Goal: Browse casually

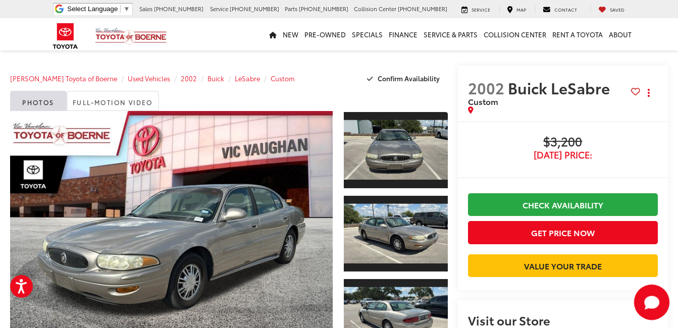
click at [646, 305] on icon "Start Chat" at bounding box center [652, 302] width 15 height 13
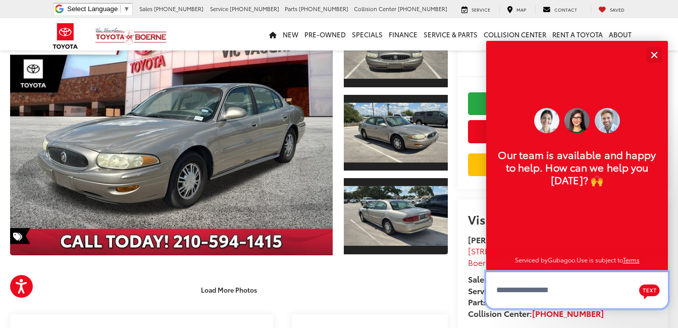
scroll to position [12, 0]
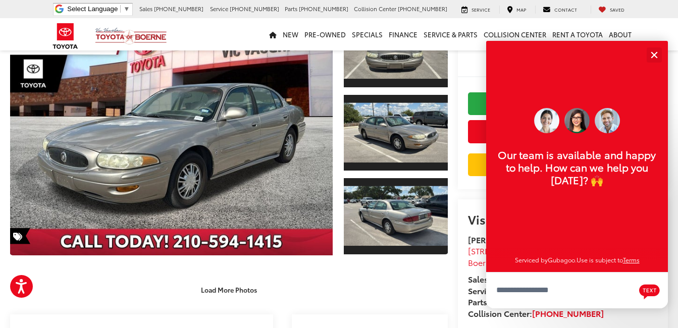
click at [575, 122] on img at bounding box center [577, 120] width 25 height 25
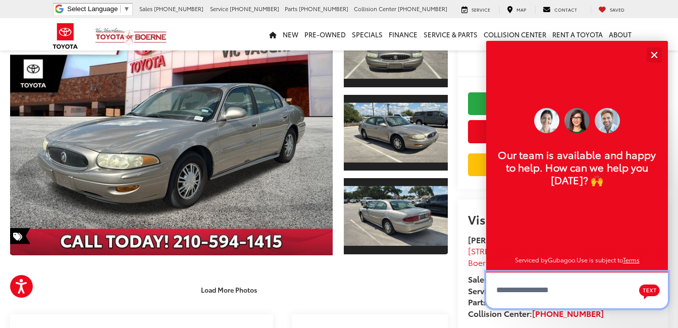
click at [511, 290] on textarea "Type your message" at bounding box center [578, 290] width 182 height 36
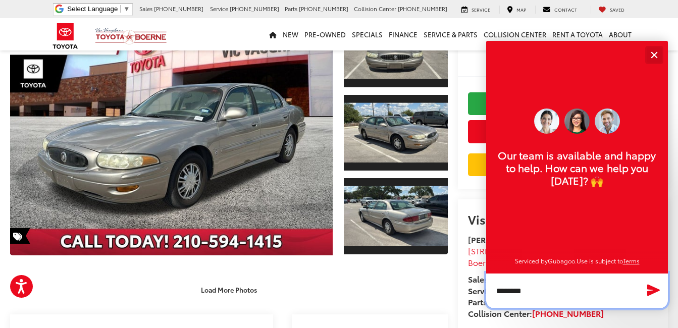
type textarea "*******"
click at [653, 53] on div "Close" at bounding box center [654, 55] width 7 height 7
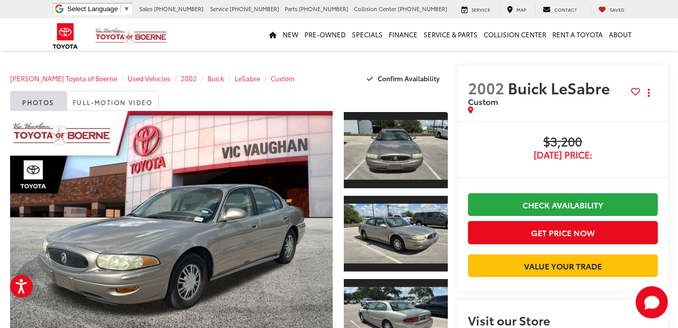
scroll to position [202, 0]
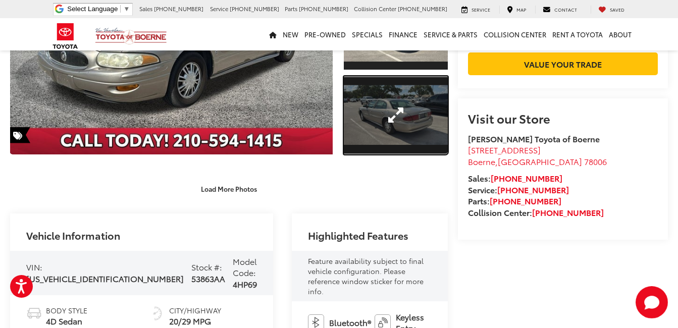
click at [375, 102] on link "Expand Photo 3" at bounding box center [396, 115] width 104 height 78
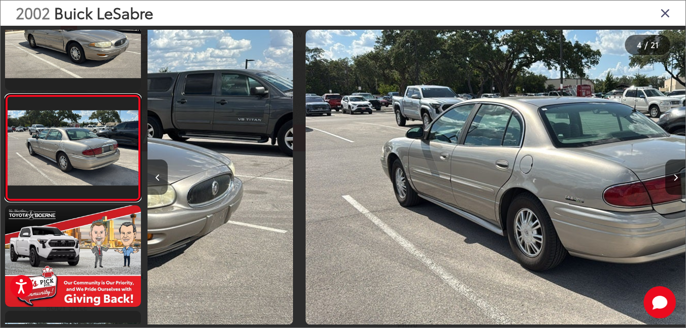
scroll to position [0, 1614]
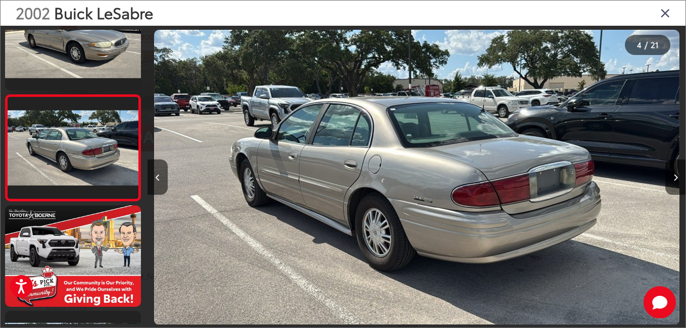
click at [477, 120] on img "2002 Buick LeSabre Custom 3" at bounding box center [416, 178] width 525 height 296
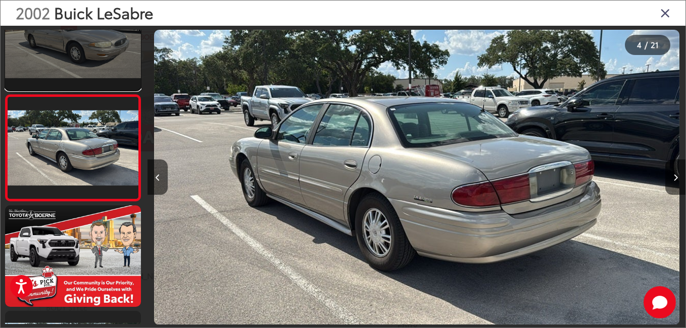
click at [71, 44] on link at bounding box center [73, 39] width 136 height 102
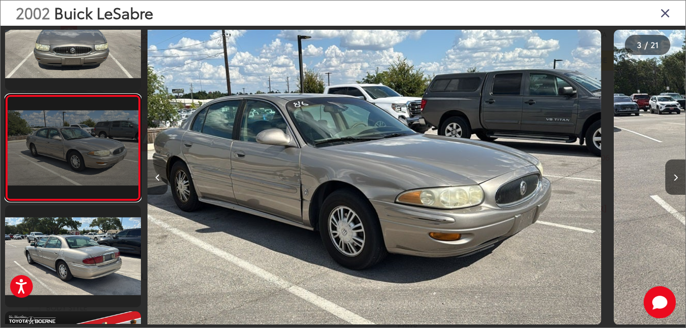
scroll to position [0, 1076]
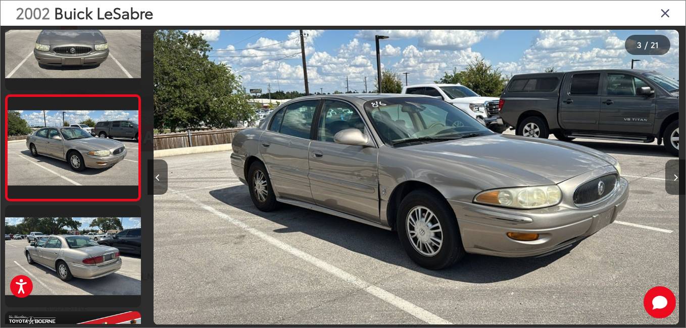
click at [674, 173] on button "Next image" at bounding box center [675, 177] width 20 height 35
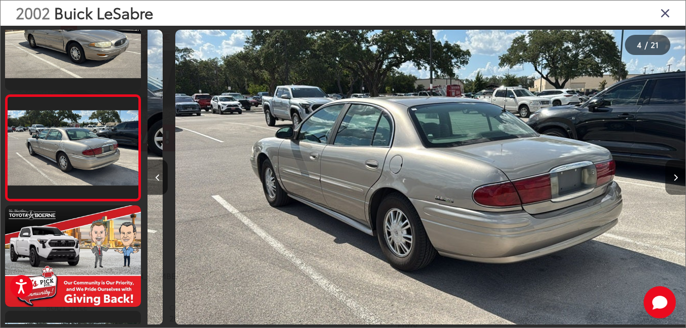
scroll to position [0, 1614]
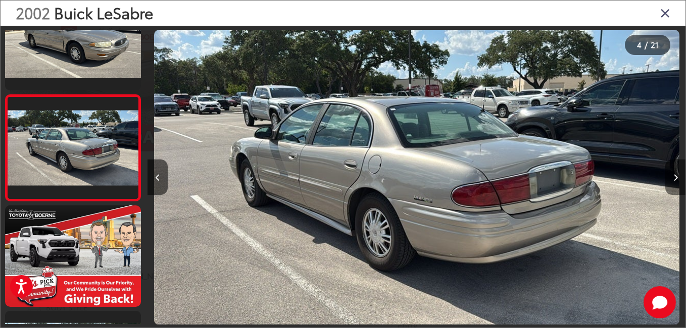
click at [674, 177] on icon "Next image" at bounding box center [675, 177] width 5 height 7
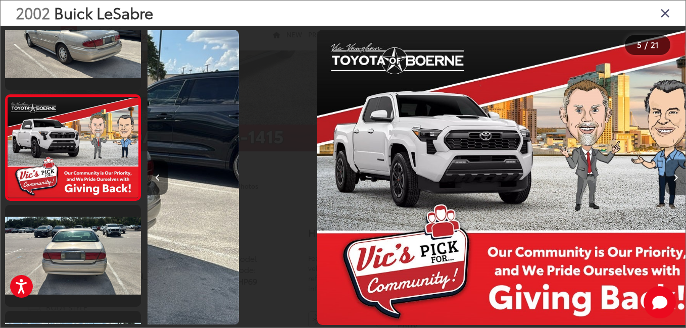
scroll to position [0, 2152]
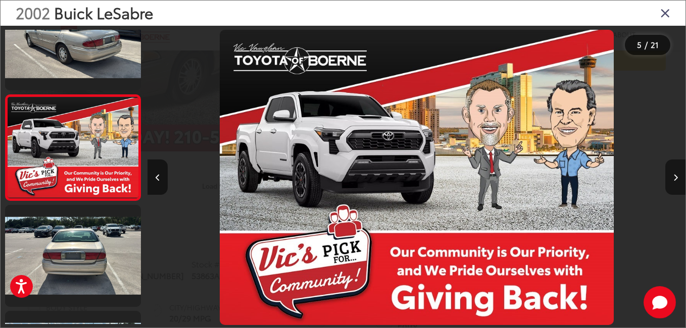
click at [674, 177] on icon "Next image" at bounding box center [675, 177] width 5 height 7
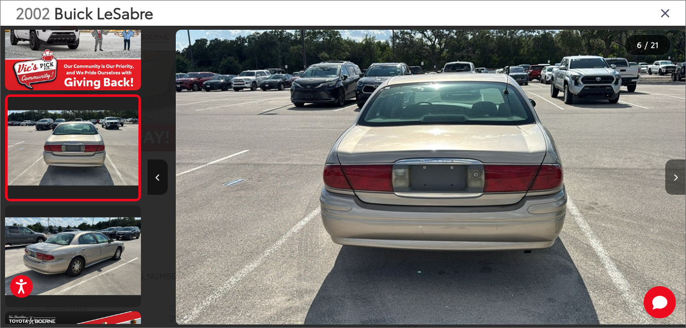
scroll to position [0, 2690]
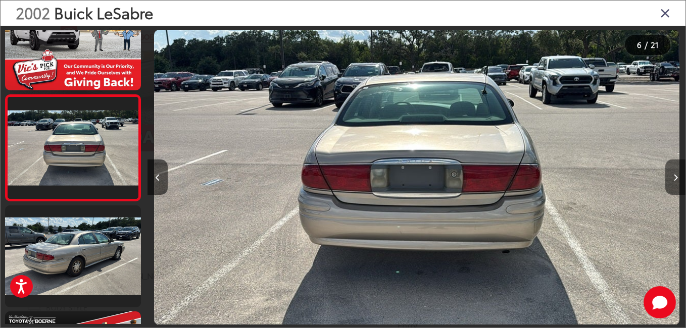
click at [671, 174] on button "Next image" at bounding box center [675, 177] width 20 height 35
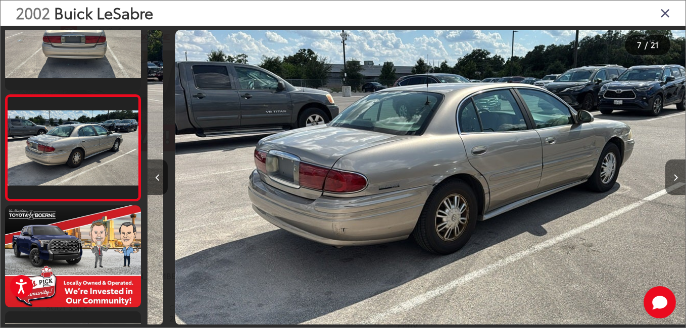
scroll to position [0, 3228]
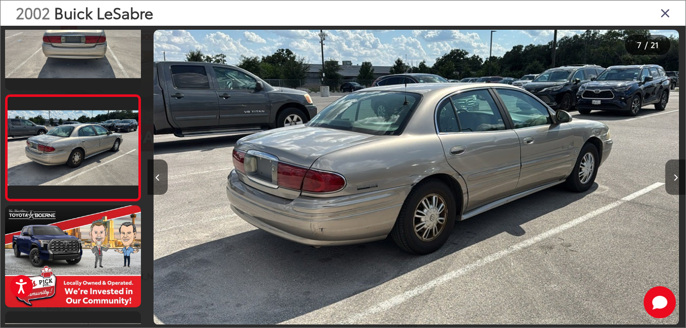
click at [675, 171] on button "Next image" at bounding box center [675, 177] width 20 height 35
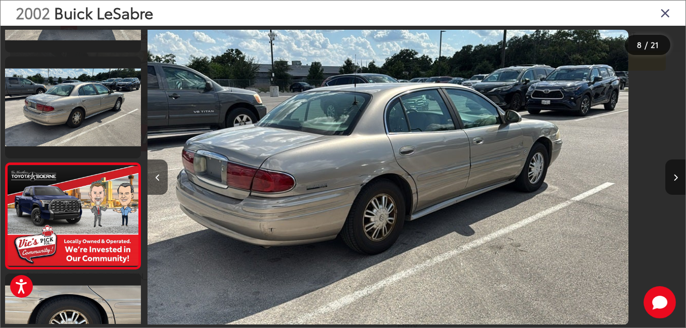
scroll to position [678, 0]
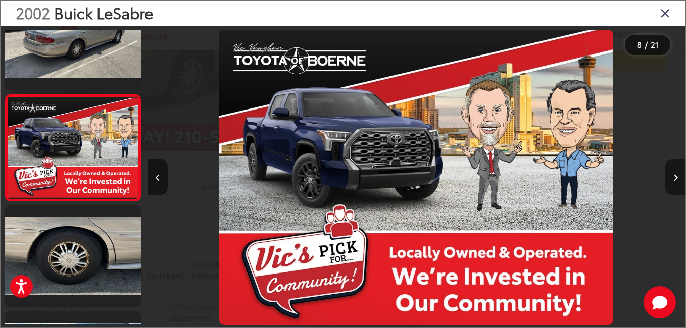
click at [675, 171] on button "Next image" at bounding box center [675, 177] width 20 height 35
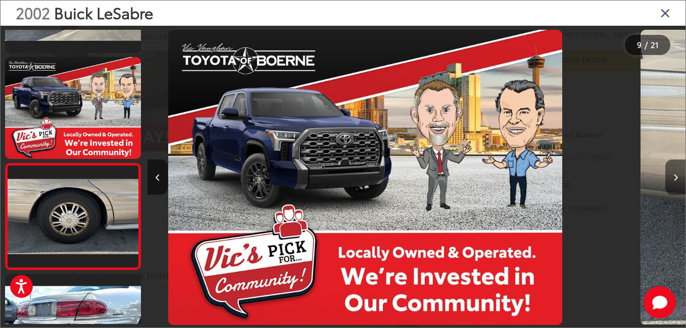
scroll to position [0, 0]
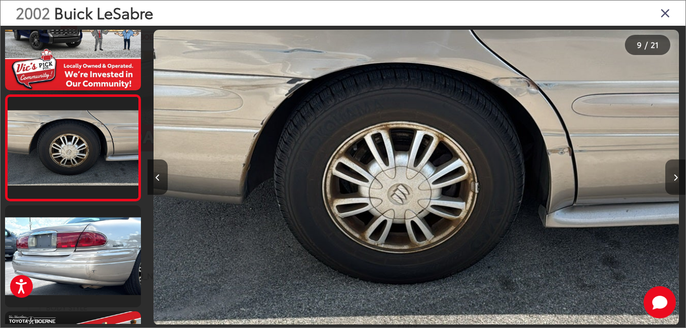
click at [675, 171] on button "Next image" at bounding box center [675, 177] width 20 height 35
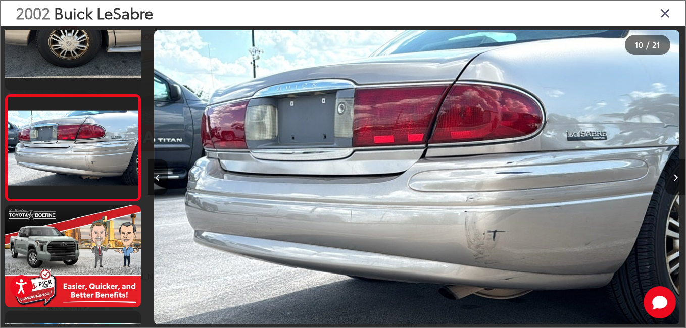
click at [675, 176] on icon "Next image" at bounding box center [675, 177] width 5 height 7
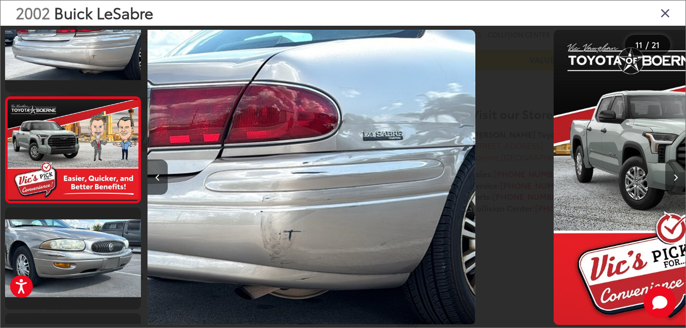
scroll to position [996, 0]
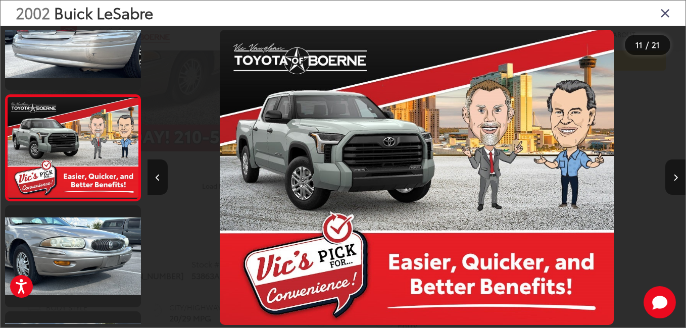
click at [676, 176] on icon "Next image" at bounding box center [675, 177] width 5 height 7
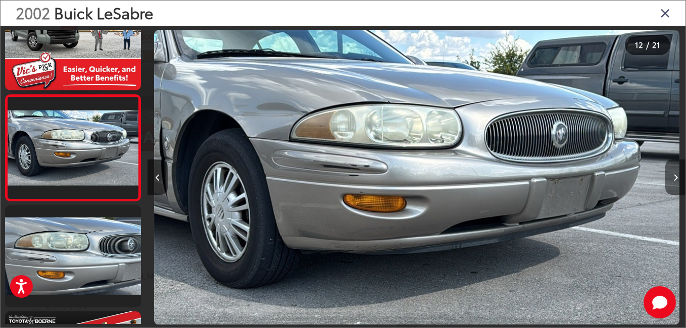
click at [676, 176] on icon "Next image" at bounding box center [675, 177] width 5 height 7
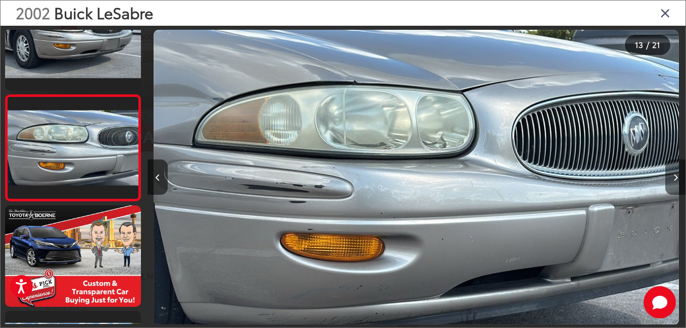
click at [676, 176] on icon "Next image" at bounding box center [675, 177] width 5 height 7
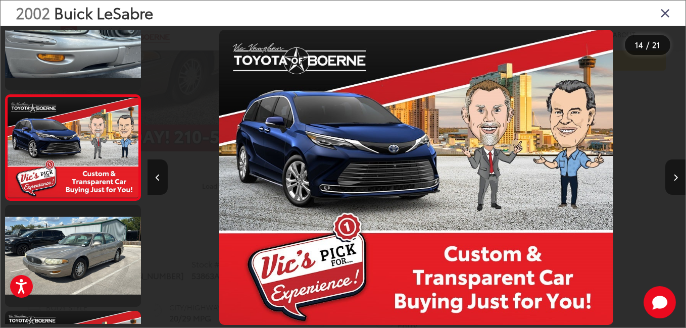
click at [676, 176] on icon "Next image" at bounding box center [675, 177] width 5 height 7
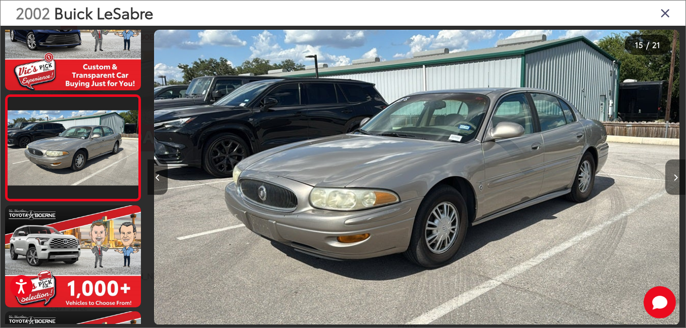
click at [675, 176] on icon "Next image" at bounding box center [675, 177] width 5 height 7
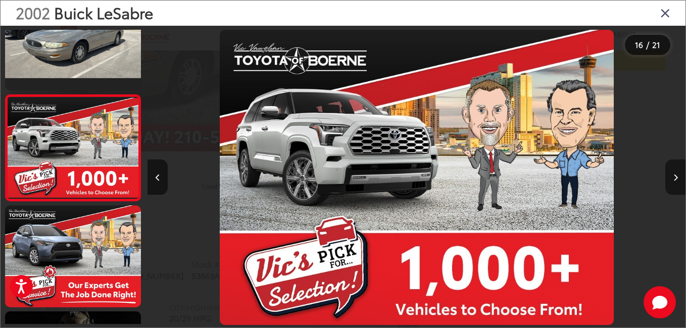
click at [675, 176] on icon "Next image" at bounding box center [675, 177] width 5 height 7
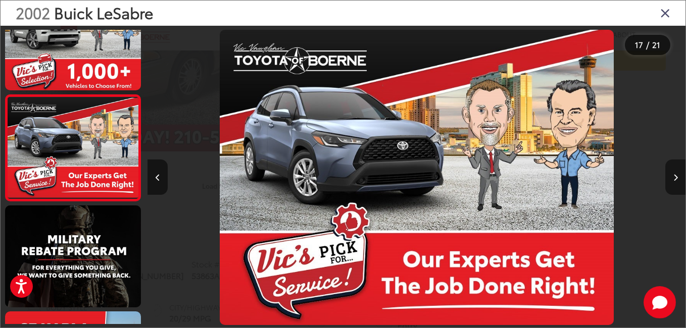
click at [675, 176] on icon "Next image" at bounding box center [675, 177] width 5 height 7
